Goal: Information Seeking & Learning: Understand process/instructions

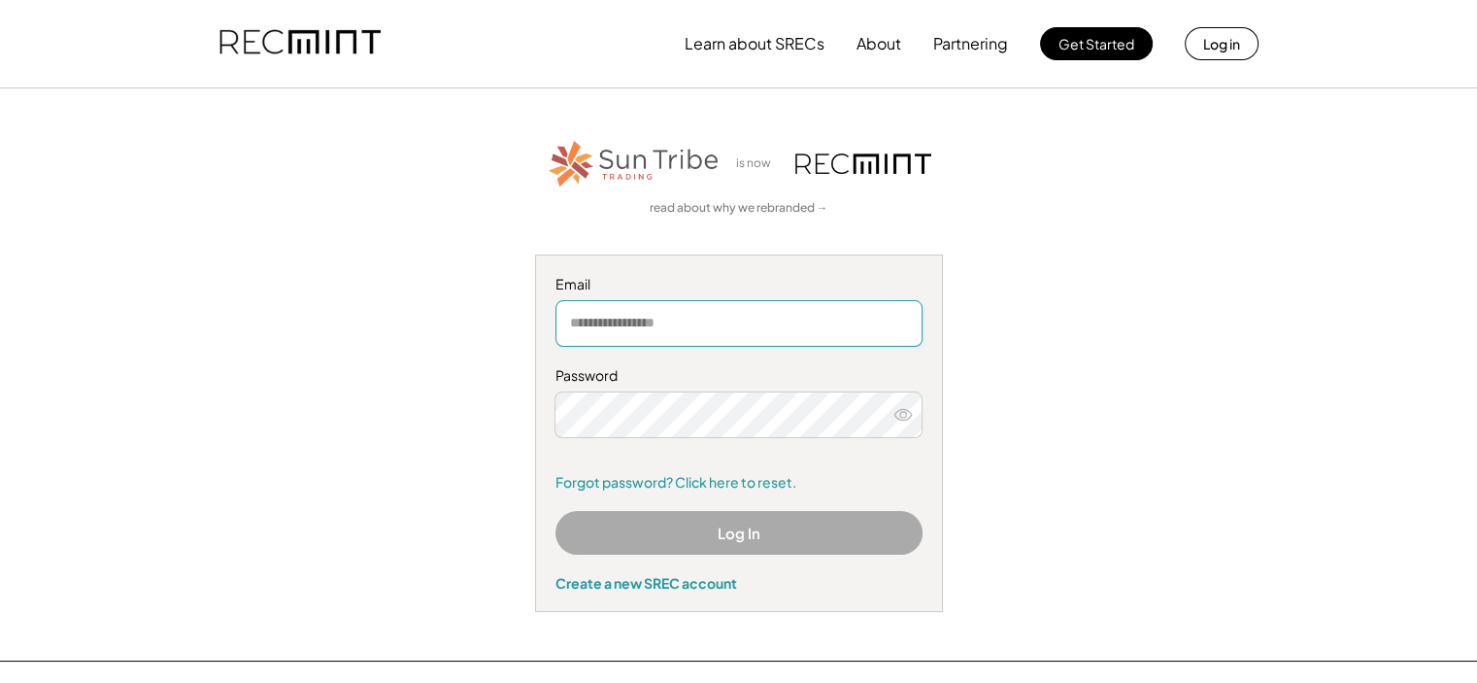
click at [637, 321] on input "email" at bounding box center [739, 323] width 367 height 47
click at [656, 485] on link "Forgot password? Click here to reset." at bounding box center [739, 482] width 367 height 19
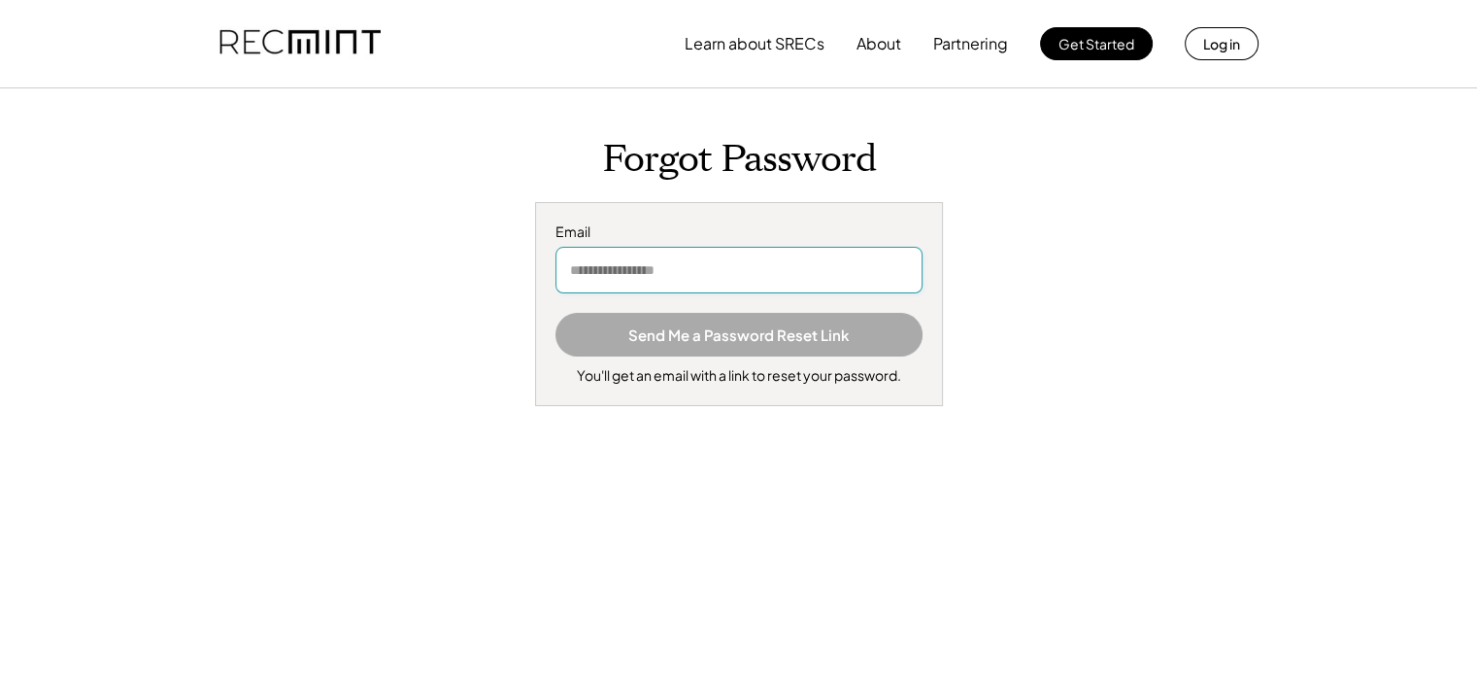
click at [658, 263] on input "email" at bounding box center [739, 270] width 367 height 47
type input "**********"
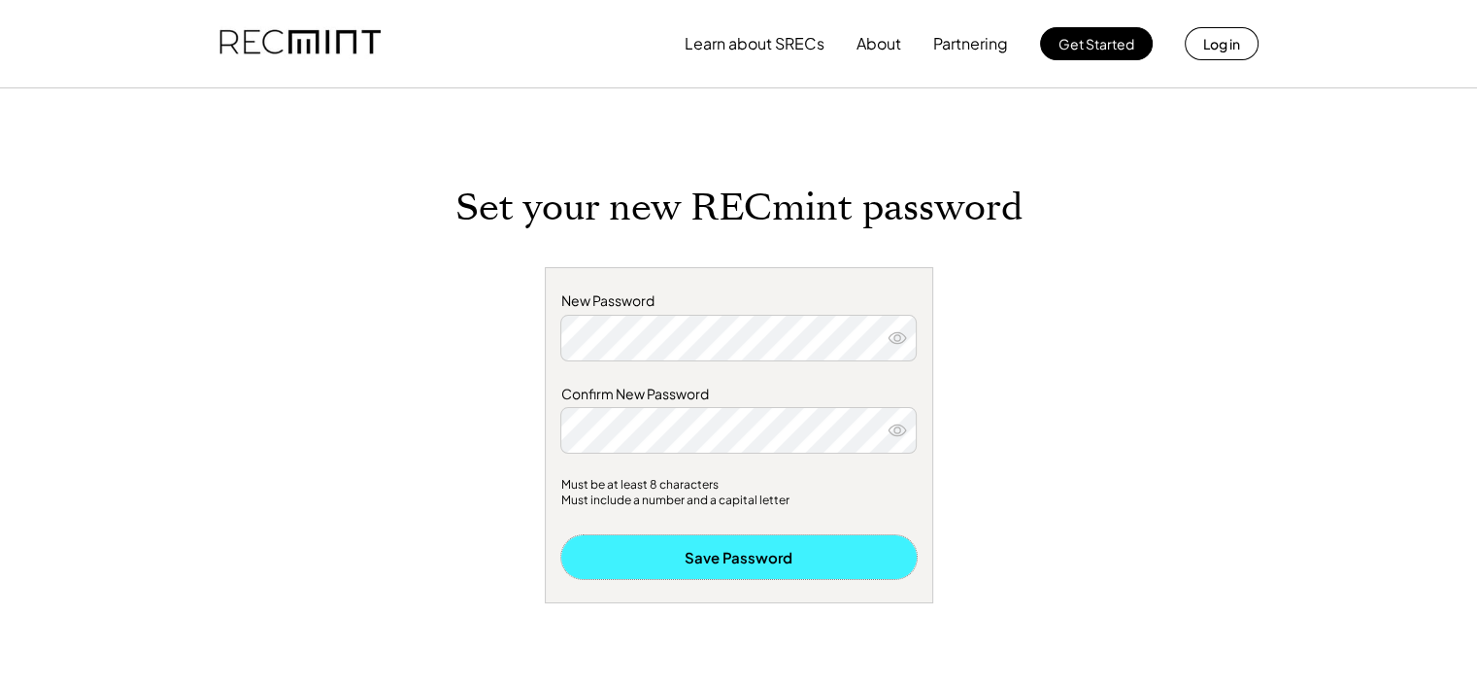
click at [757, 552] on button "Save Password" at bounding box center [738, 557] width 355 height 44
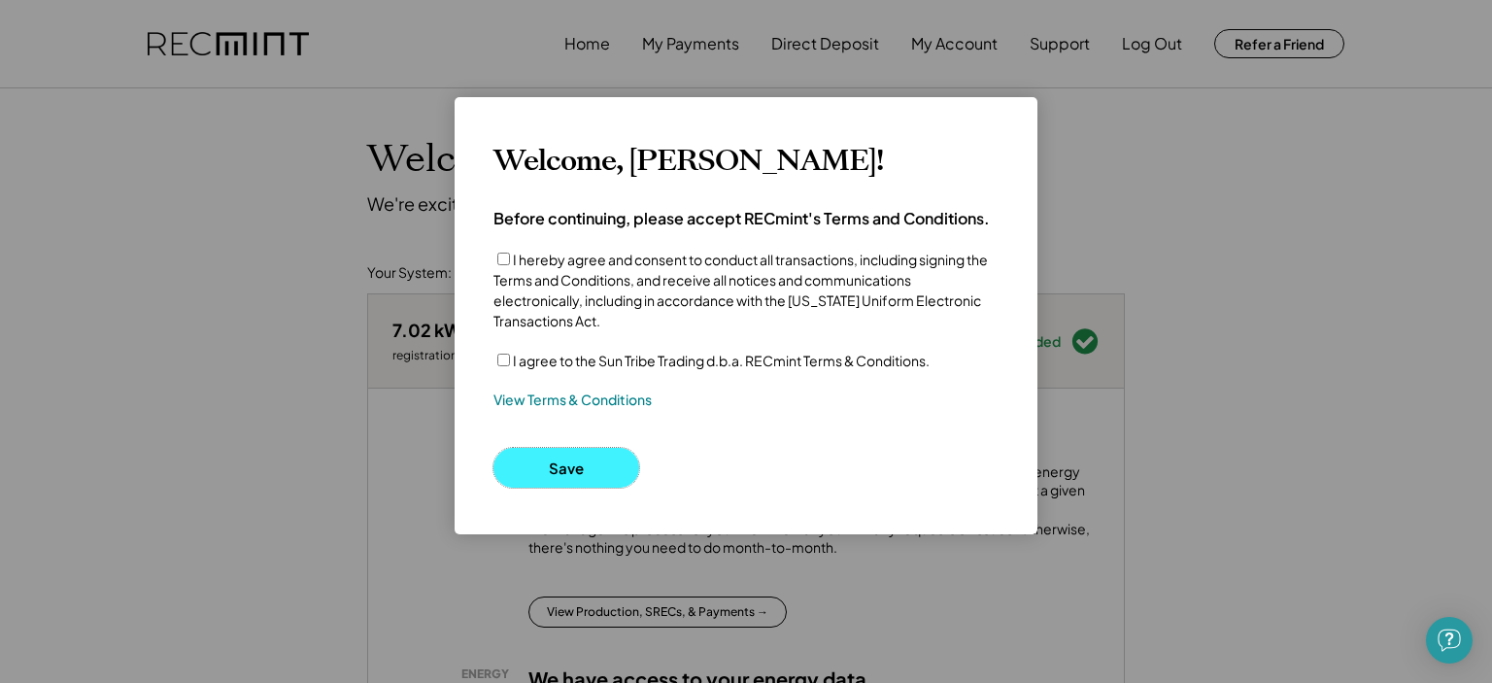
click at [572, 464] on button "Save" at bounding box center [566, 468] width 146 height 40
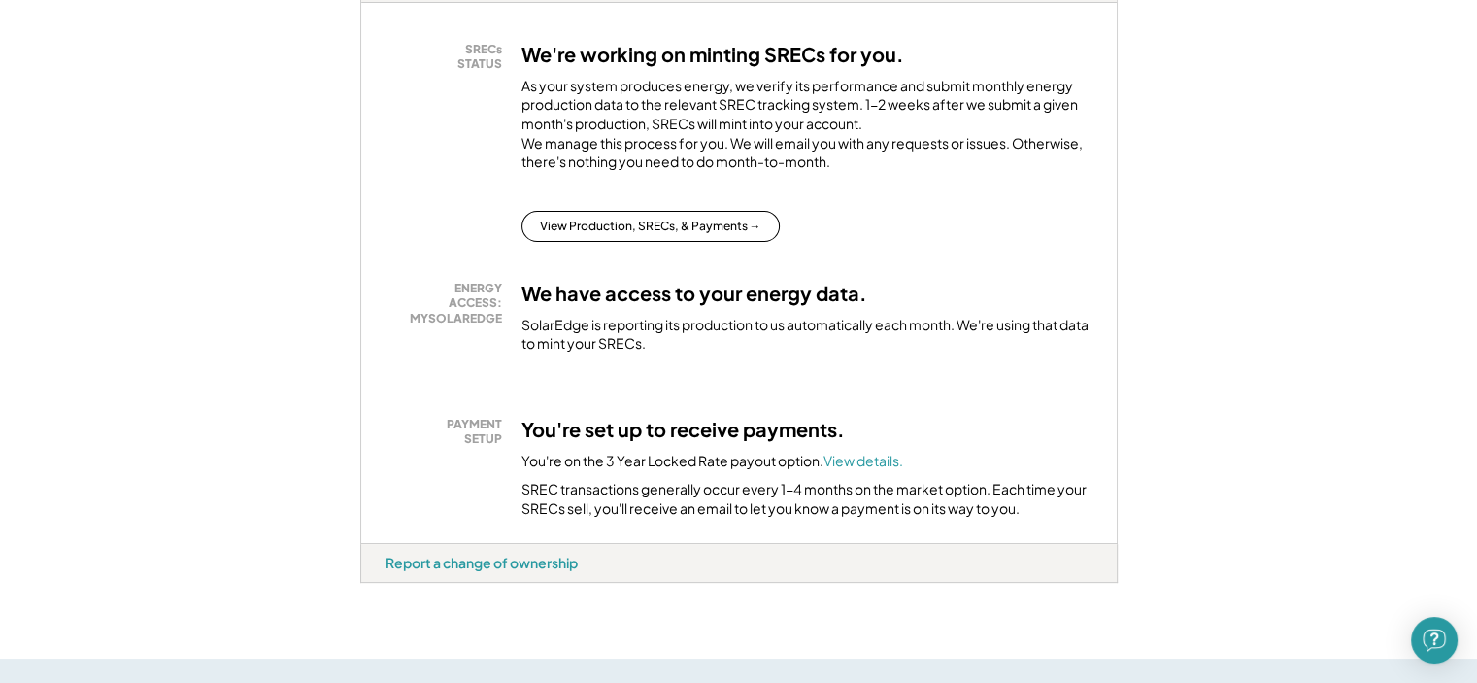
scroll to position [388, 0]
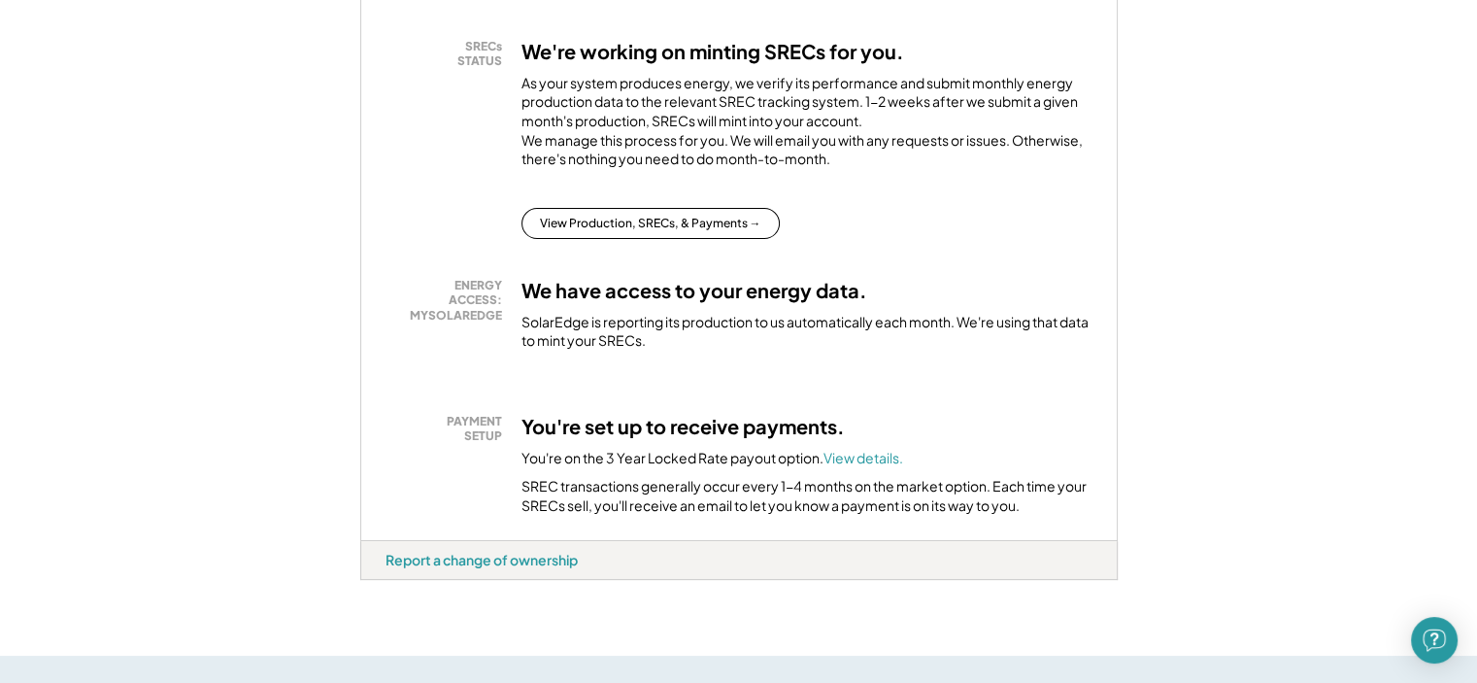
click at [625, 348] on div "SolarEdge is reporting its production to us automatically each month. We're usi…" at bounding box center [807, 332] width 571 height 38
click at [645, 233] on button "View Production, SRECs, & Payments →" at bounding box center [651, 223] width 258 height 31
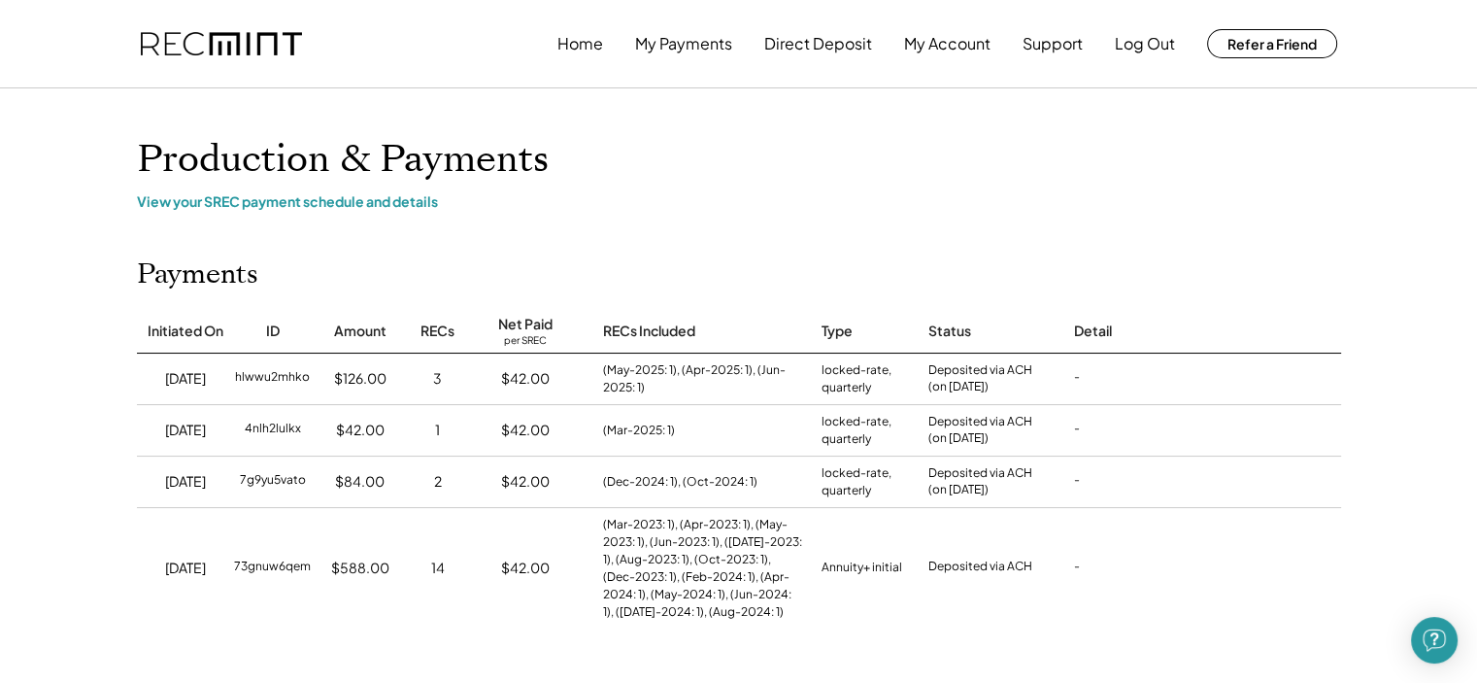
scroll to position [155, 0]
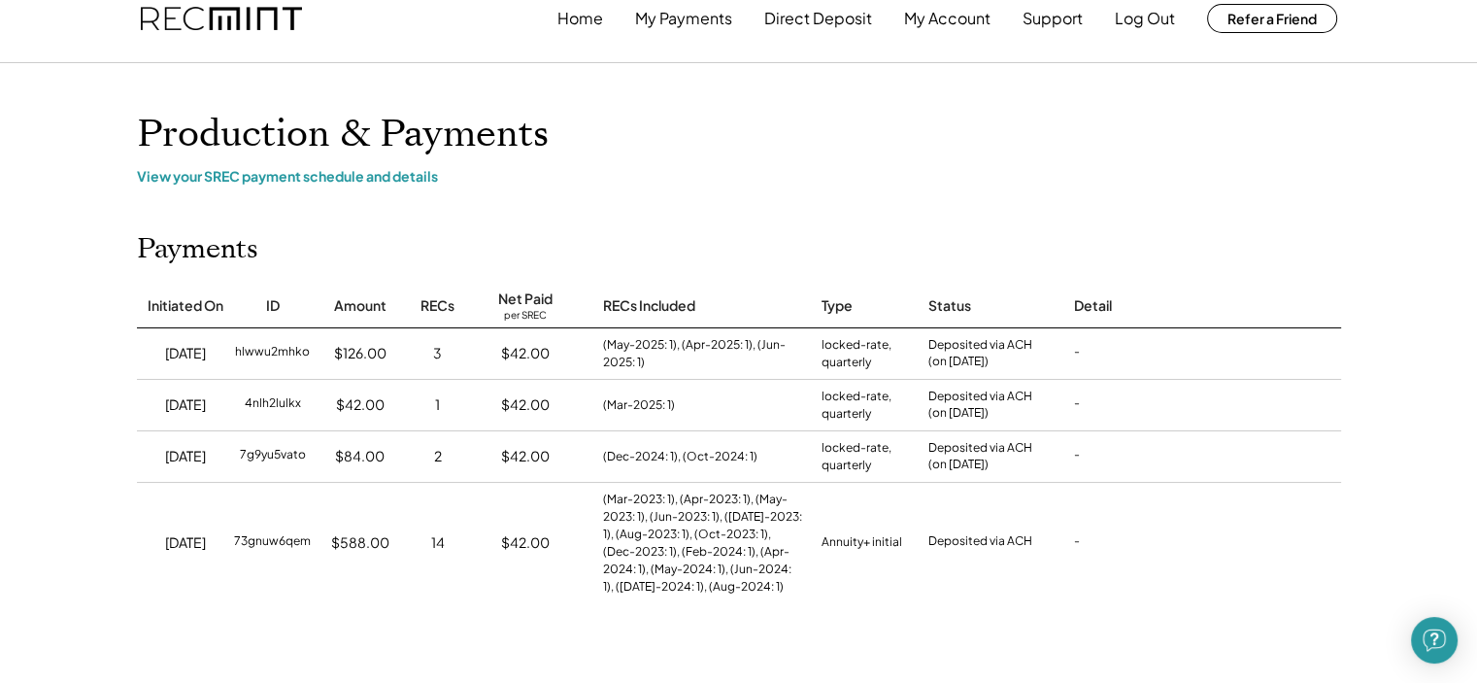
scroll to position [0, 0]
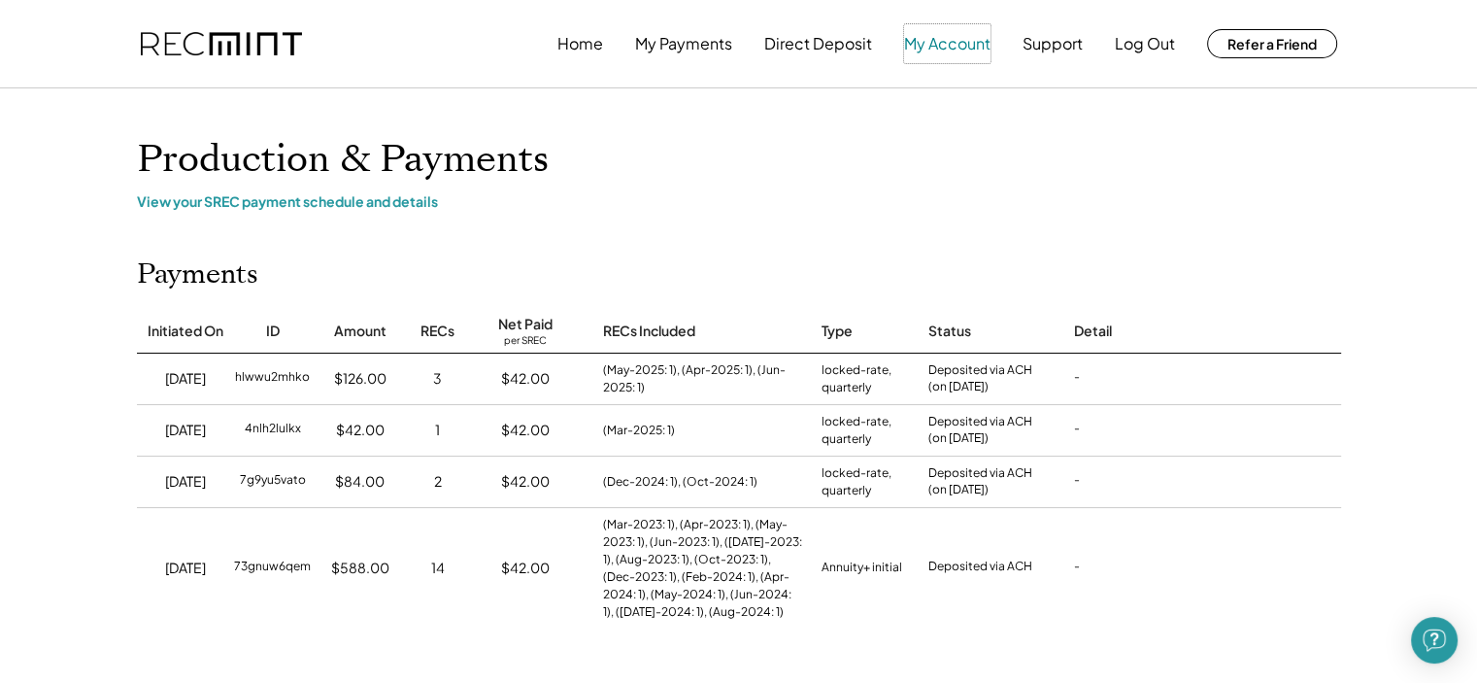
click at [932, 38] on button "My Account" at bounding box center [947, 43] width 86 height 39
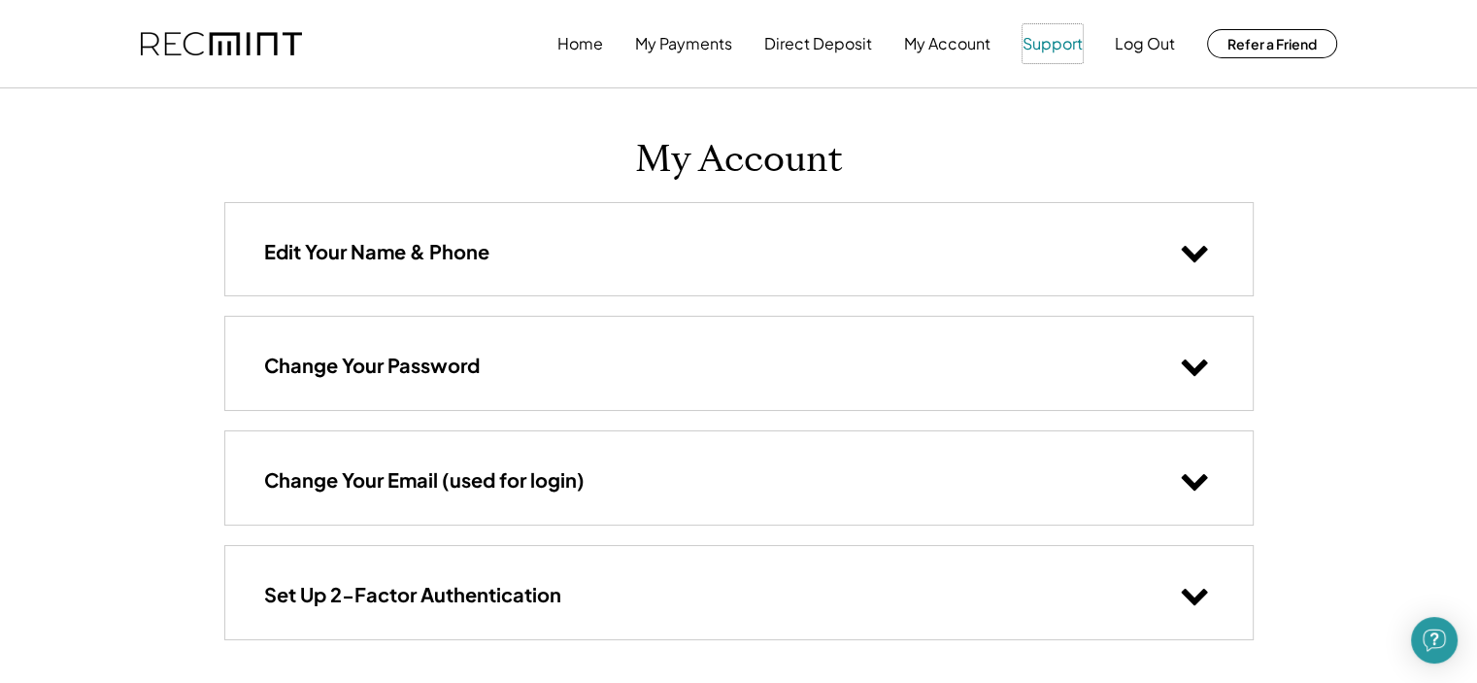
click at [1060, 53] on button "Support" at bounding box center [1053, 43] width 60 height 39
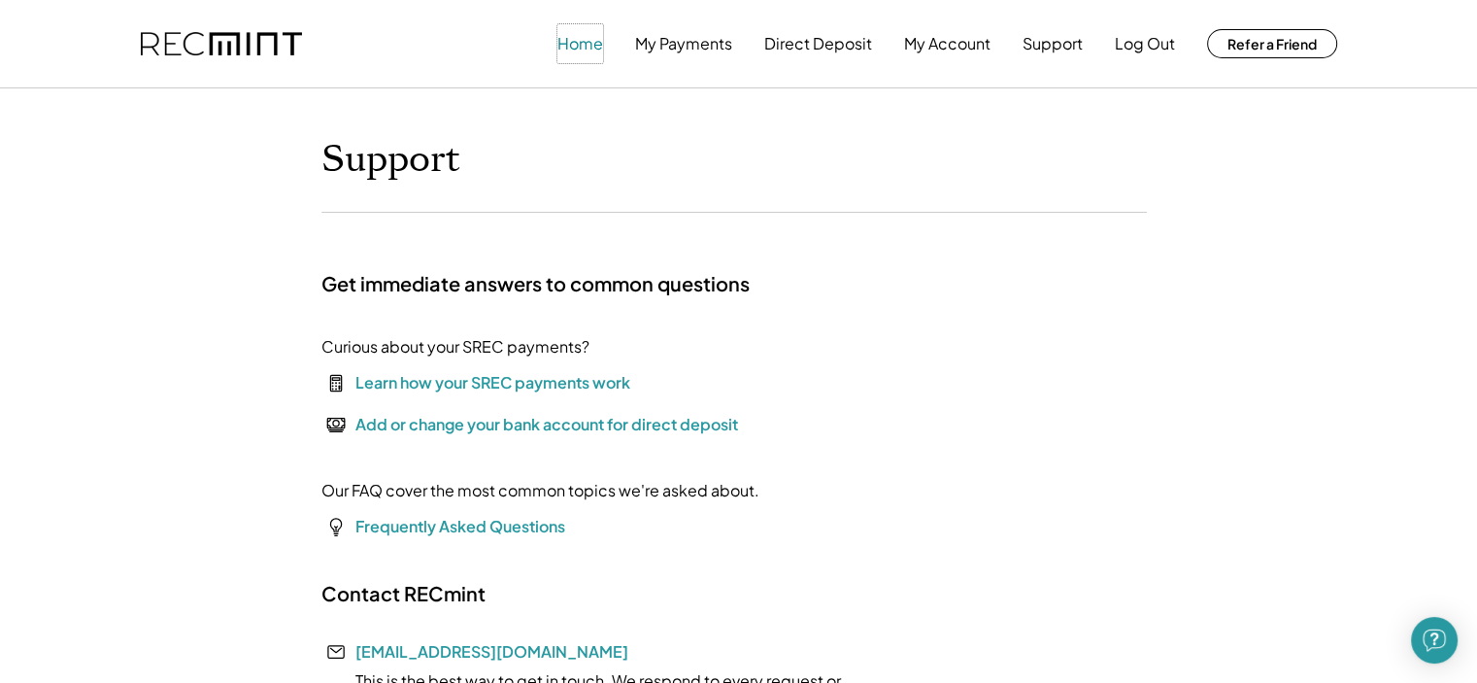
click at [588, 41] on button "Home" at bounding box center [580, 43] width 46 height 39
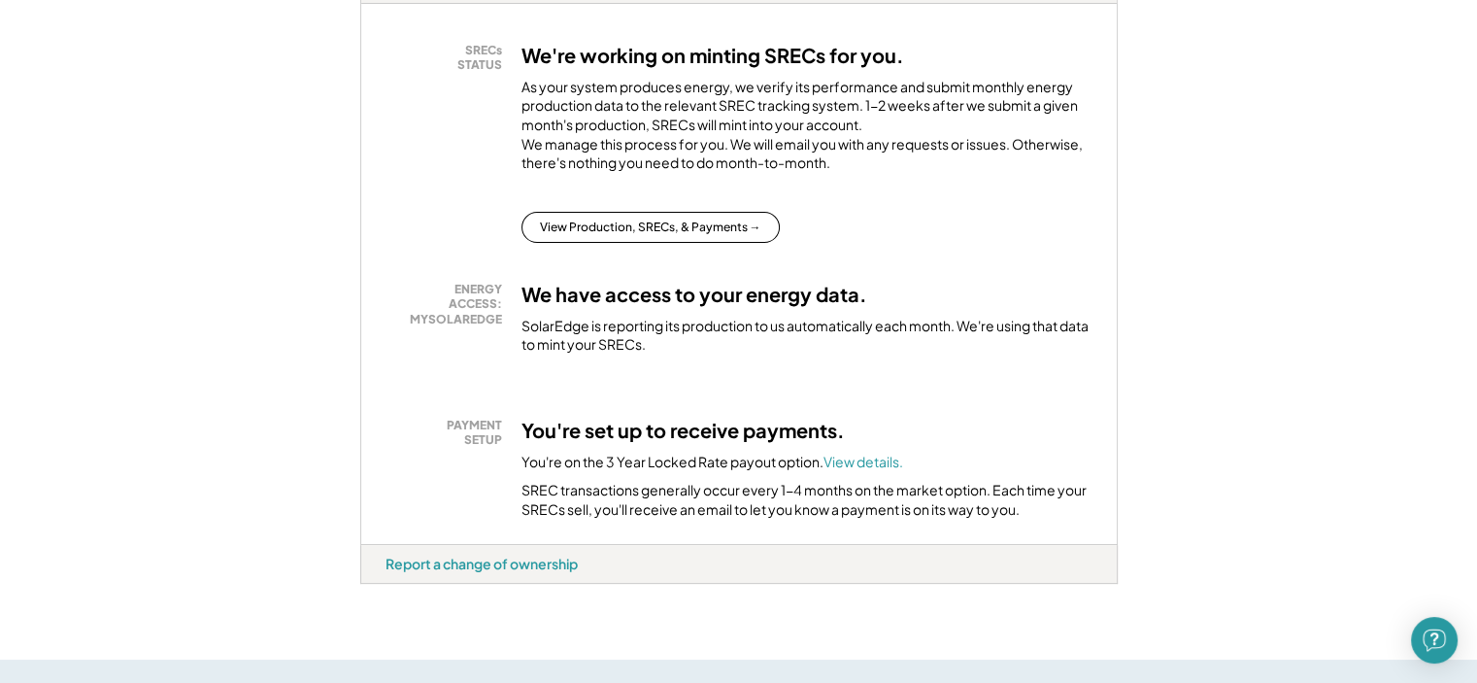
scroll to position [466, 0]
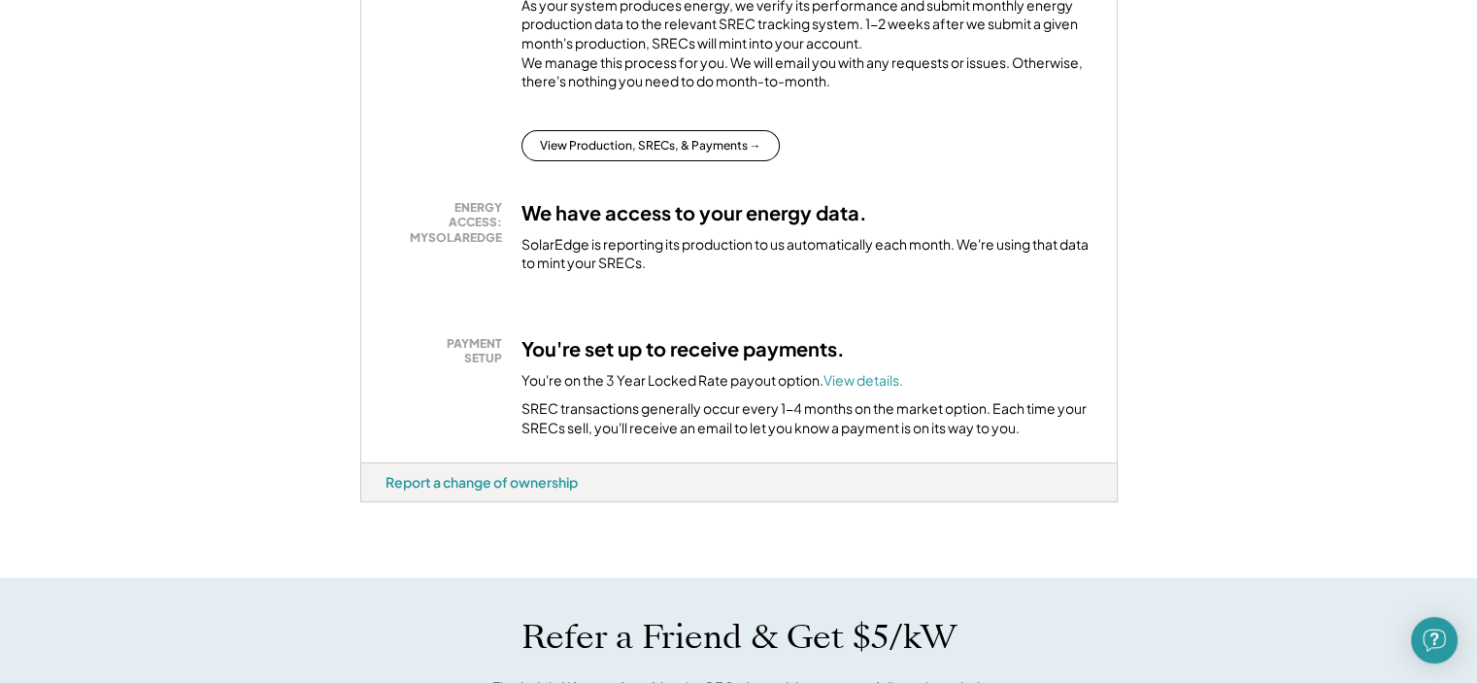
click at [458, 243] on div "ENERGY ACCESS: MYSOLAREDGE" at bounding box center [448, 223] width 107 height 46
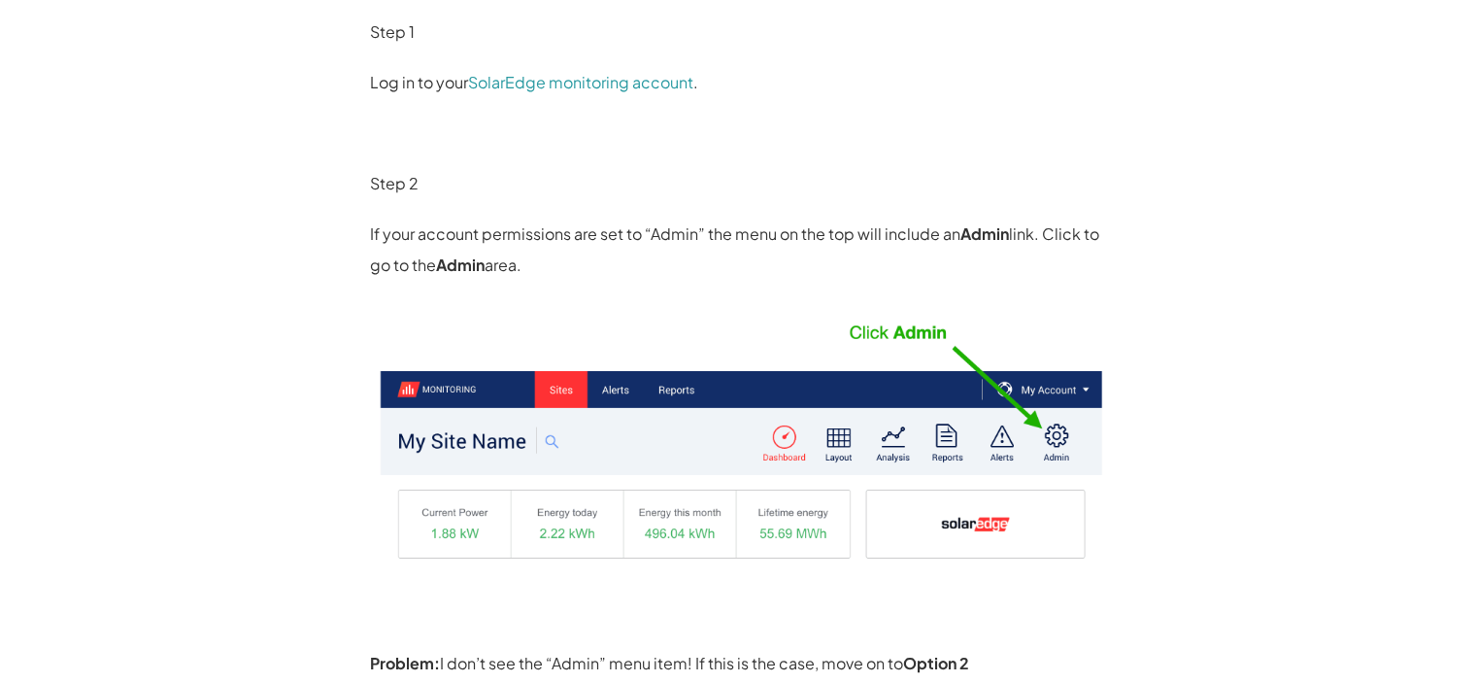
scroll to position [738, 0]
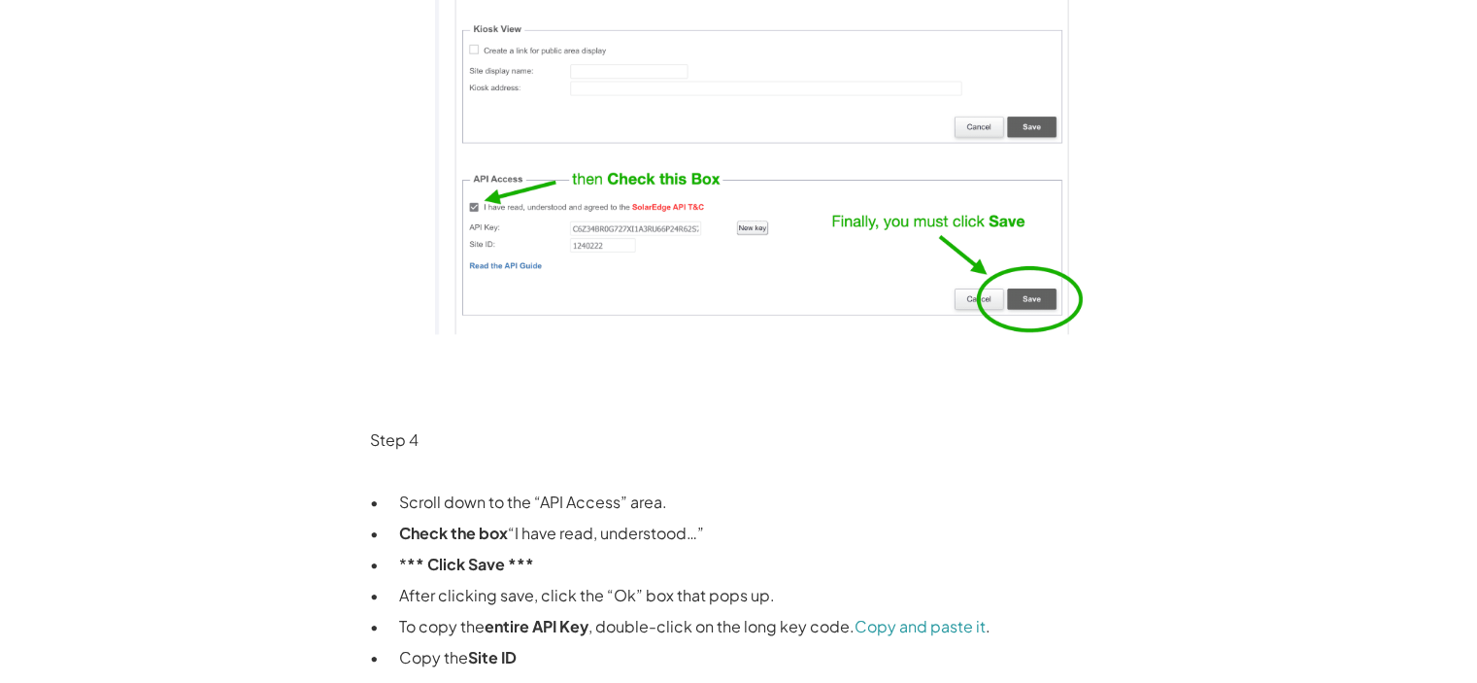
scroll to position [2098, 0]
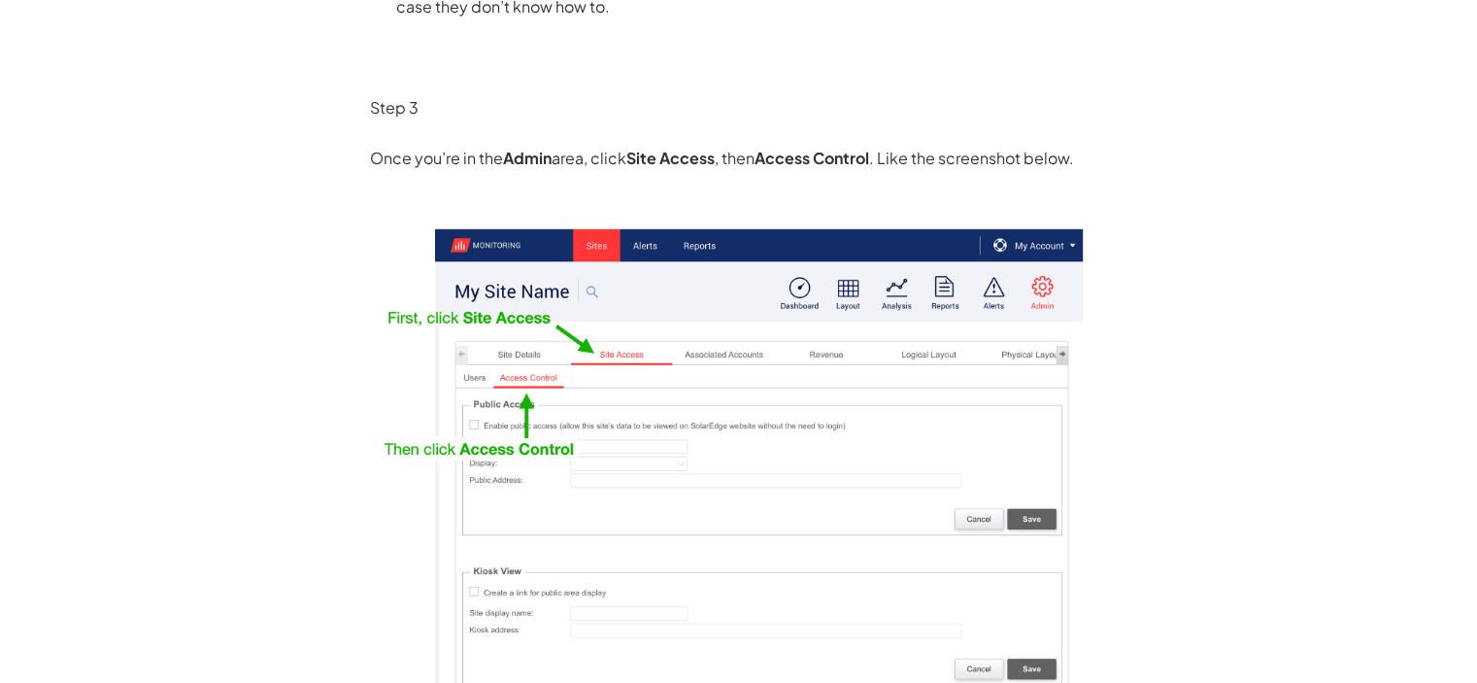
scroll to position [1593, 0]
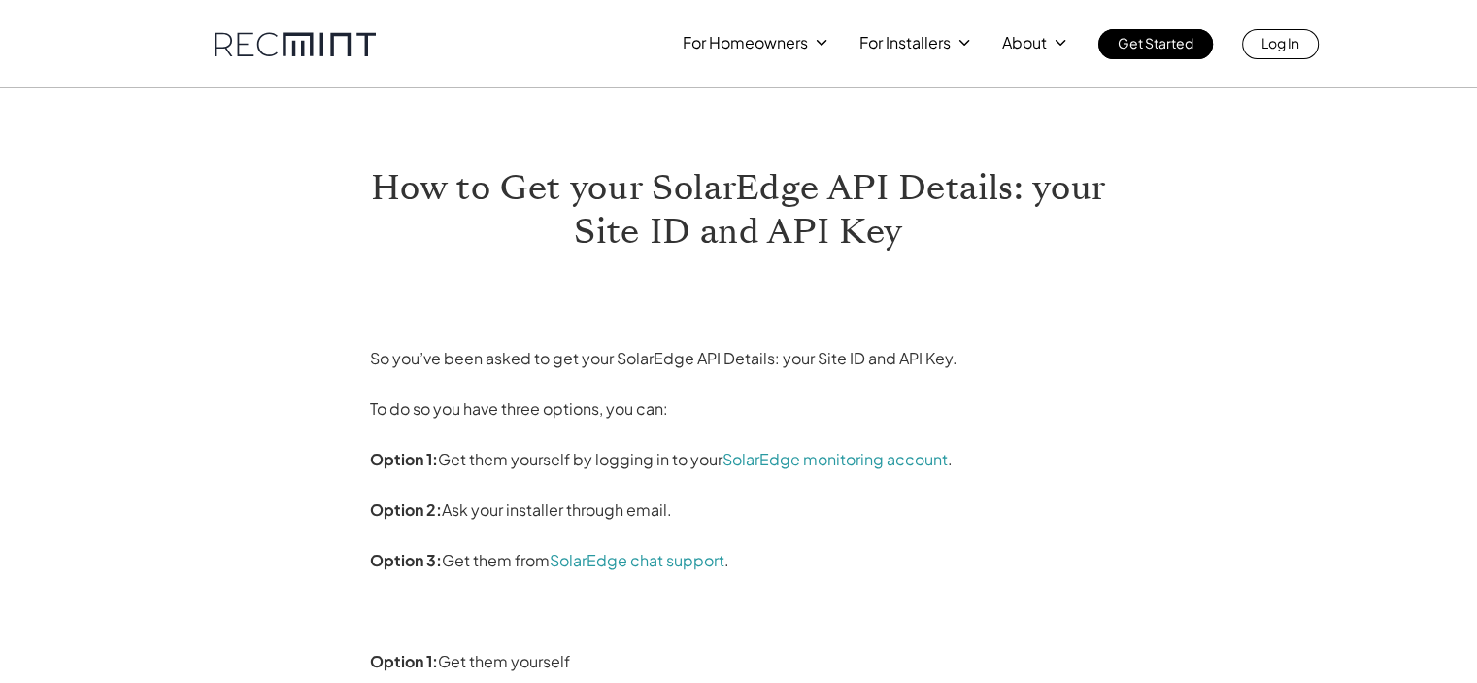
click at [402, 246] on h1 "How to Get your SolarEdge API Details: your Site ID and API Key" at bounding box center [739, 209] width 738 height 87
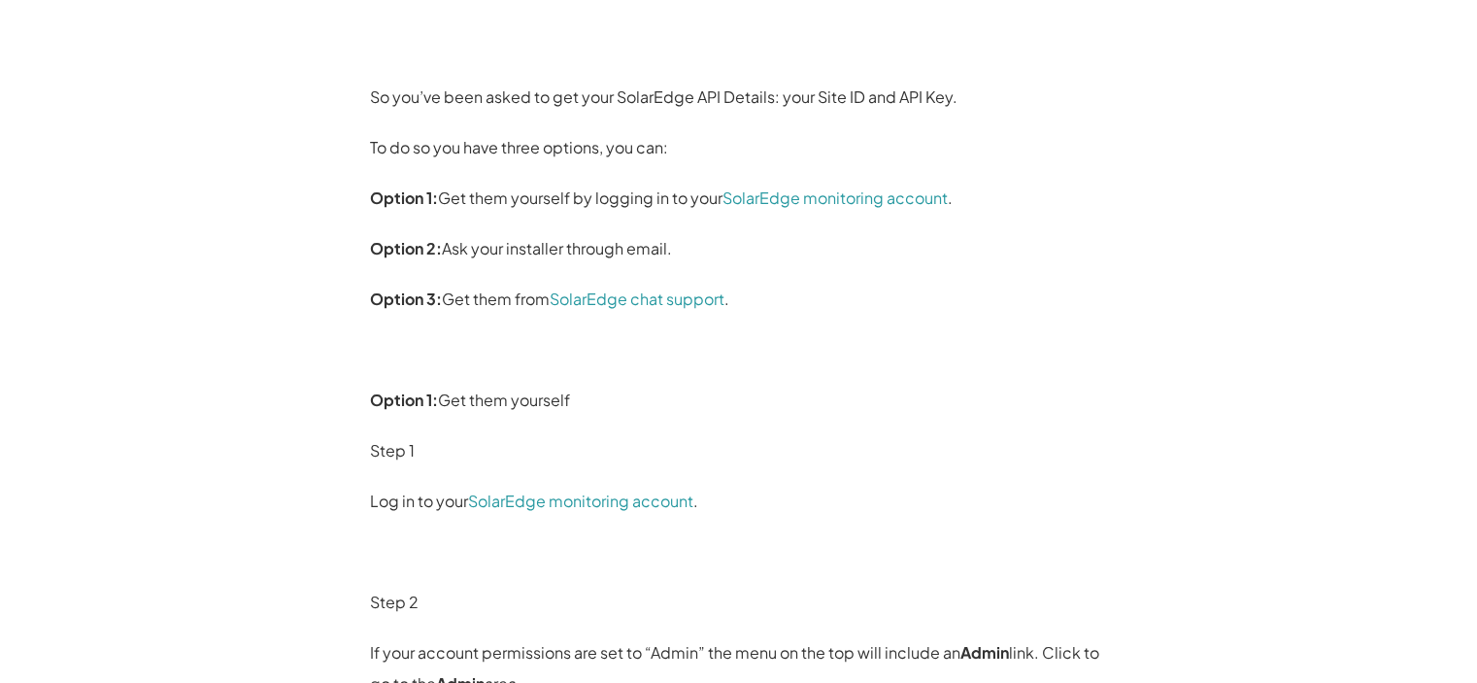
scroll to position [272, 0]
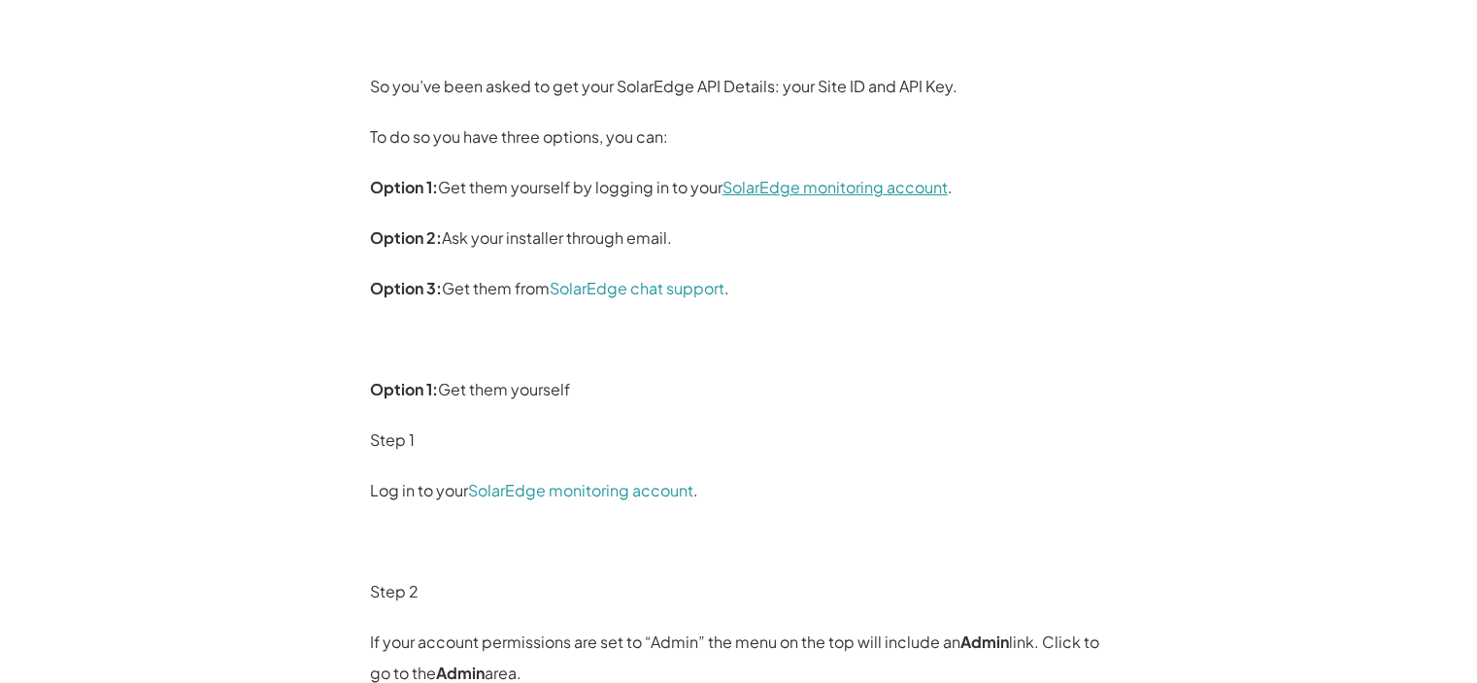
click at [830, 186] on link "SolarEdge monitoring account" at bounding box center [835, 187] width 225 height 20
